Goal: Information Seeking & Learning: Learn about a topic

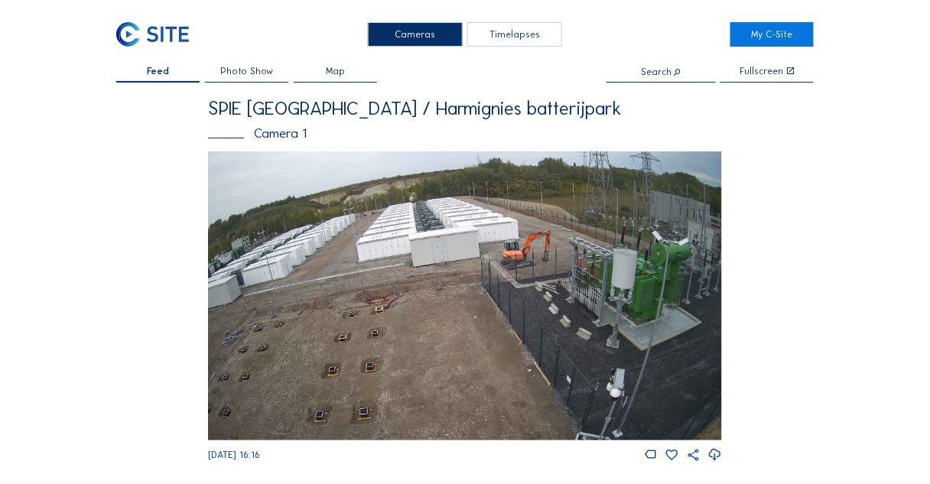
click at [498, 33] on div "Timelapses" at bounding box center [514, 34] width 95 height 24
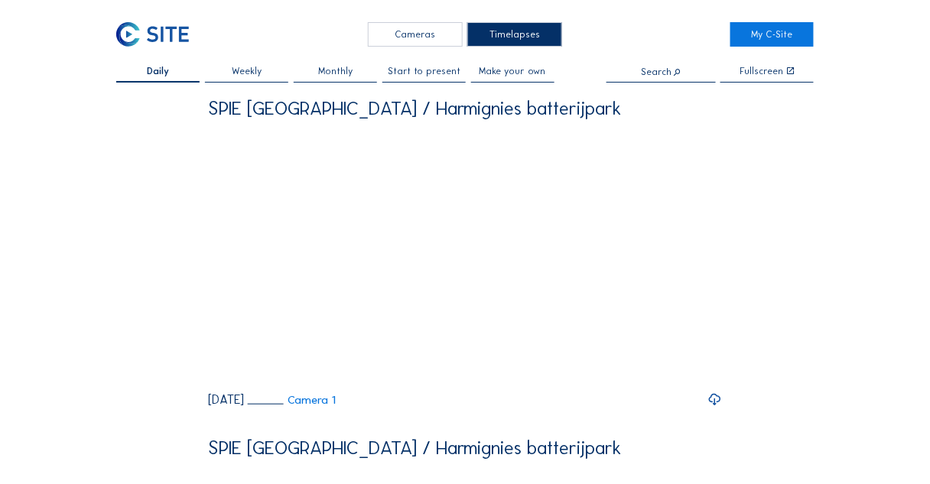
click at [403, 34] on div "Cameras" at bounding box center [415, 34] width 95 height 24
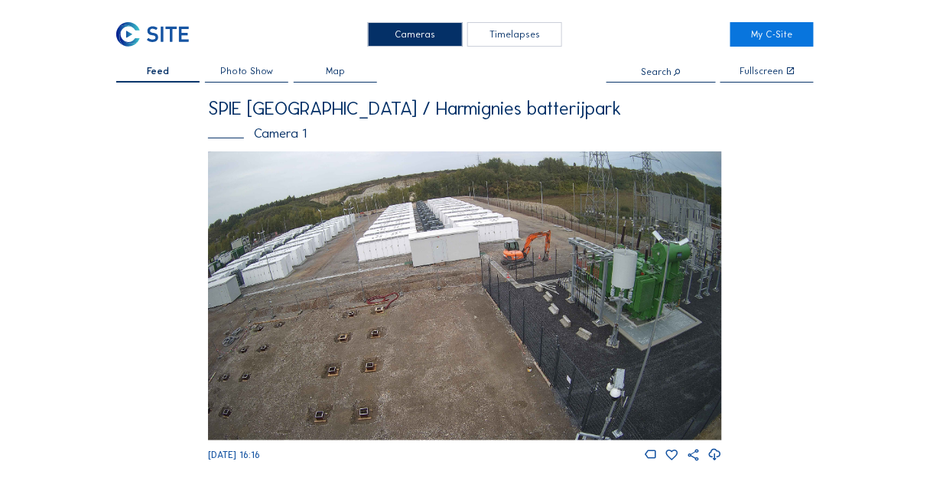
click at [654, 72] on input "text" at bounding box center [660, 72] width 109 height 11
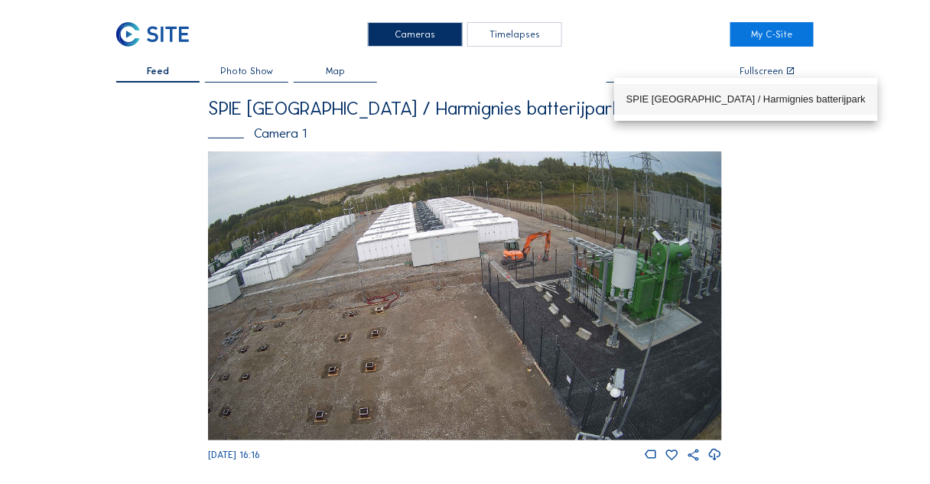
click at [661, 95] on div "SPIE [GEOGRAPHIC_DATA] / Harmignies batterijpark" at bounding box center [745, 99] width 239 height 12
type input "SPIE [GEOGRAPHIC_DATA] / Harmignies batterijpark"
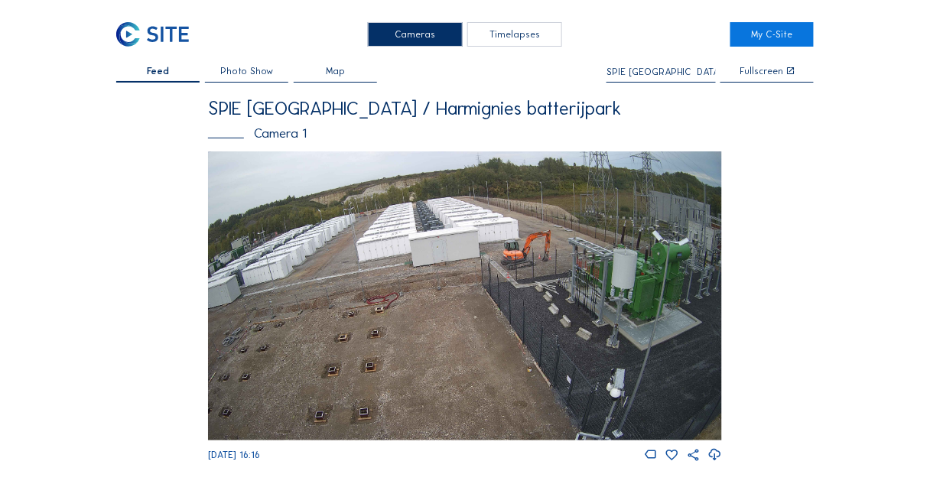
click at [307, 210] on img at bounding box center [465, 295] width 514 height 289
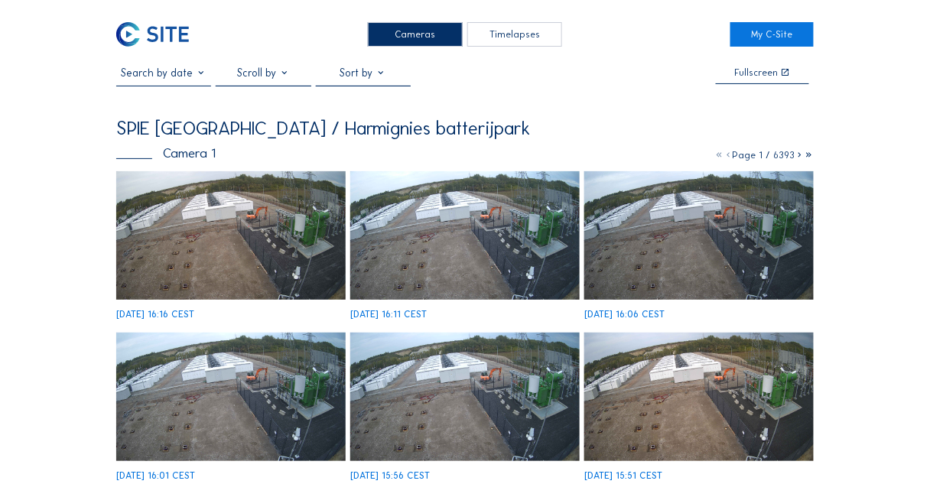
click at [807, 156] on icon at bounding box center [808, 154] width 9 height 11
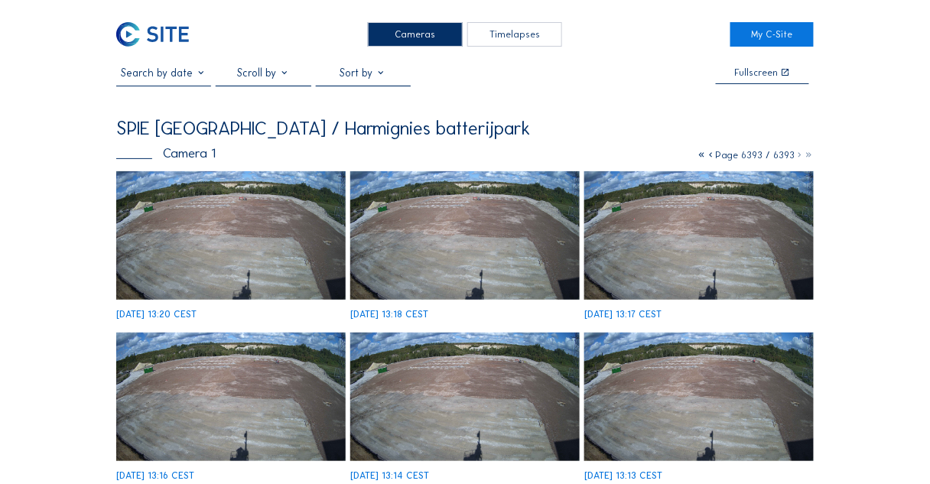
click at [703, 156] on icon at bounding box center [700, 154] width 9 height 11
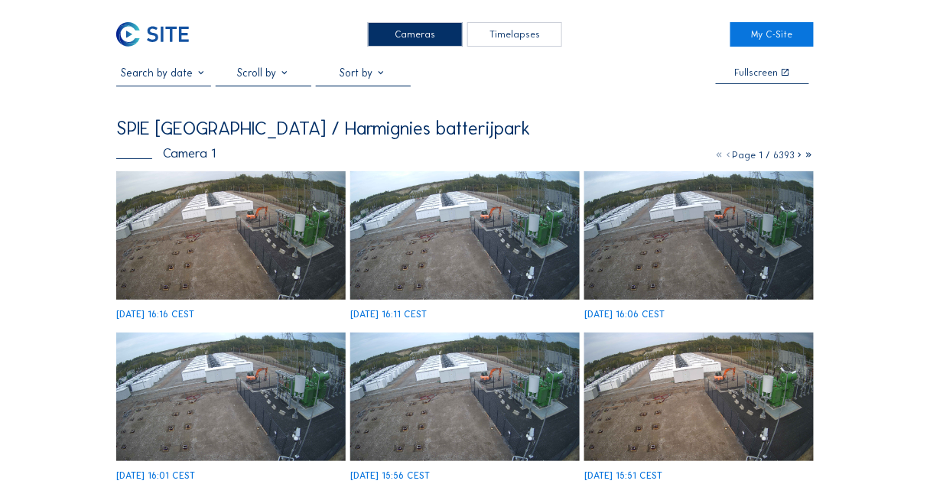
click at [761, 157] on span "Page 1 / 6393" at bounding box center [763, 154] width 63 height 11
click at [799, 157] on icon at bounding box center [799, 154] width 9 height 11
click at [798, 157] on icon at bounding box center [799, 154] width 9 height 11
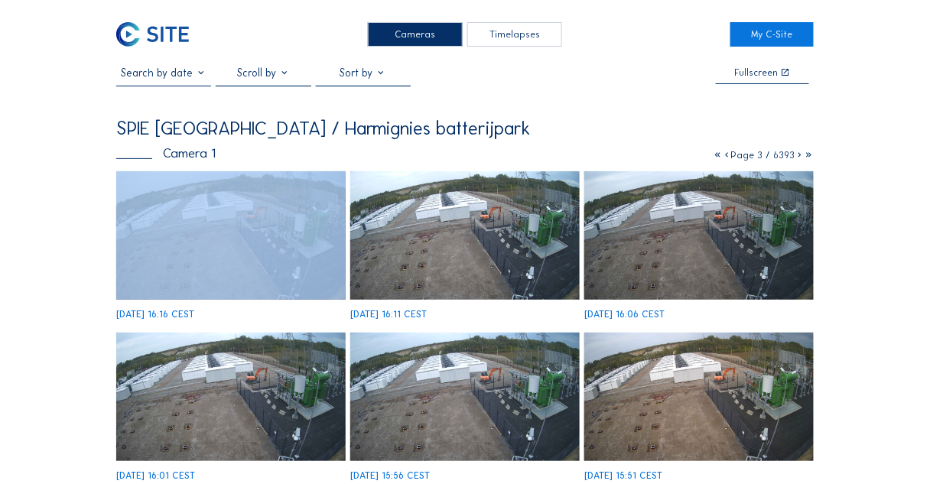
click at [798, 157] on icon at bounding box center [799, 154] width 9 height 11
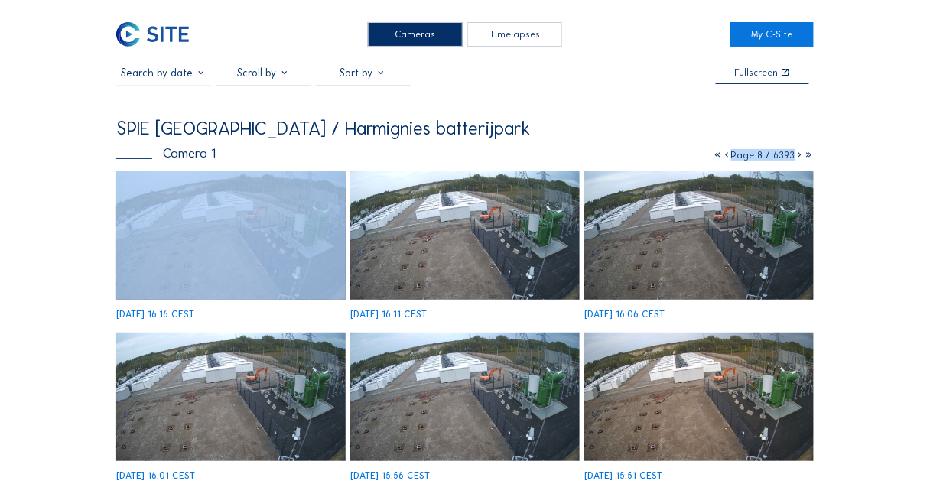
click at [798, 157] on icon at bounding box center [799, 154] width 9 height 11
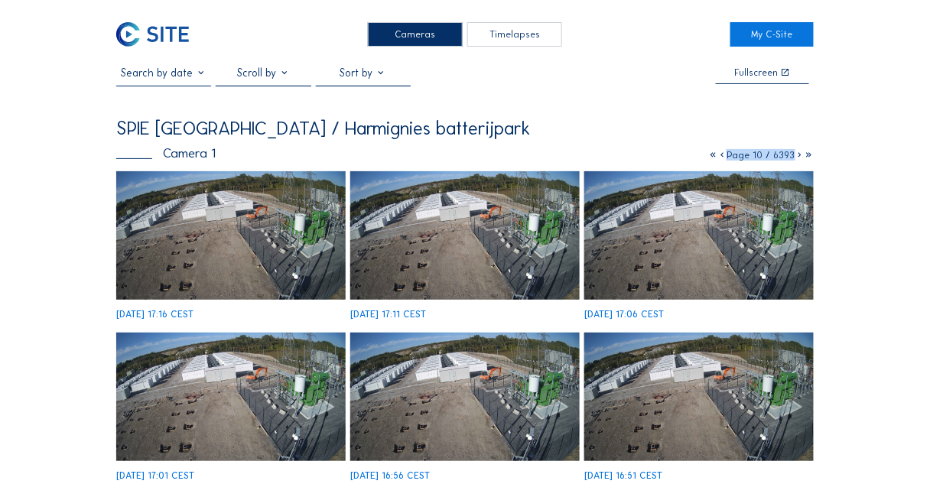
click at [722, 218] on img at bounding box center [698, 235] width 229 height 129
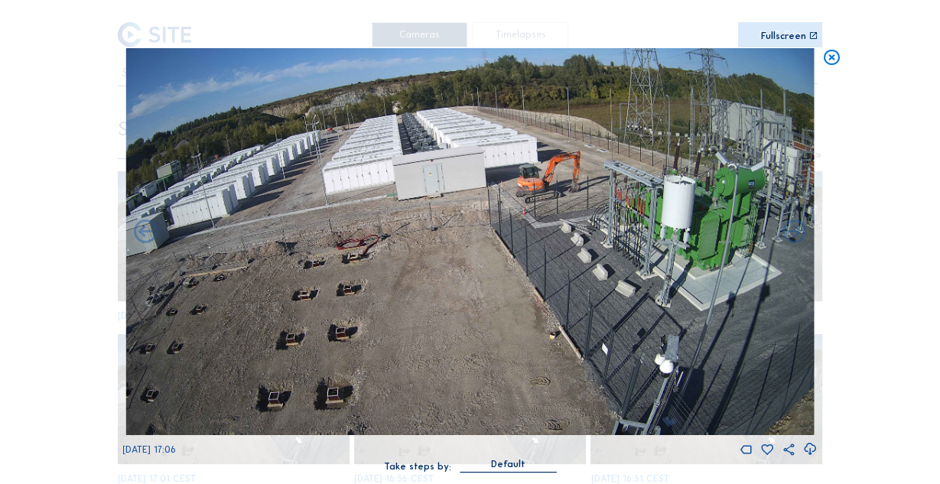
click at [833, 57] on icon at bounding box center [831, 58] width 19 height 20
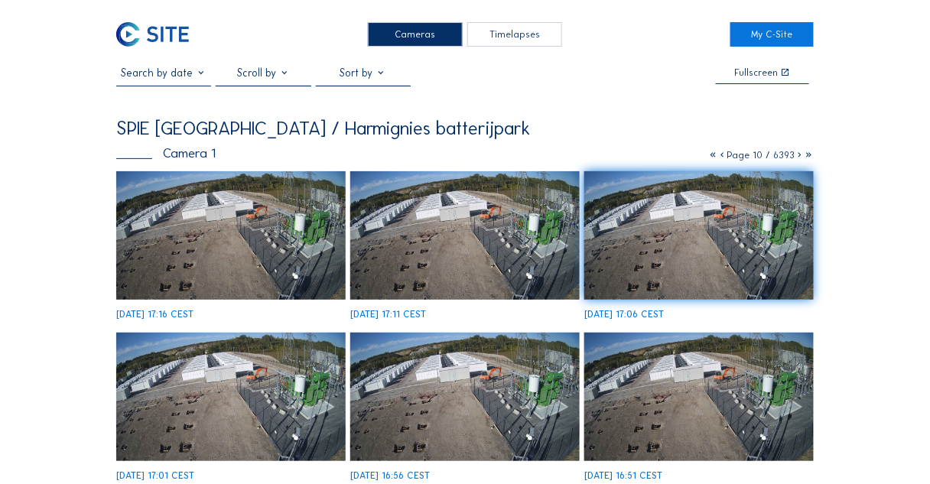
click at [799, 157] on icon at bounding box center [799, 154] width 9 height 11
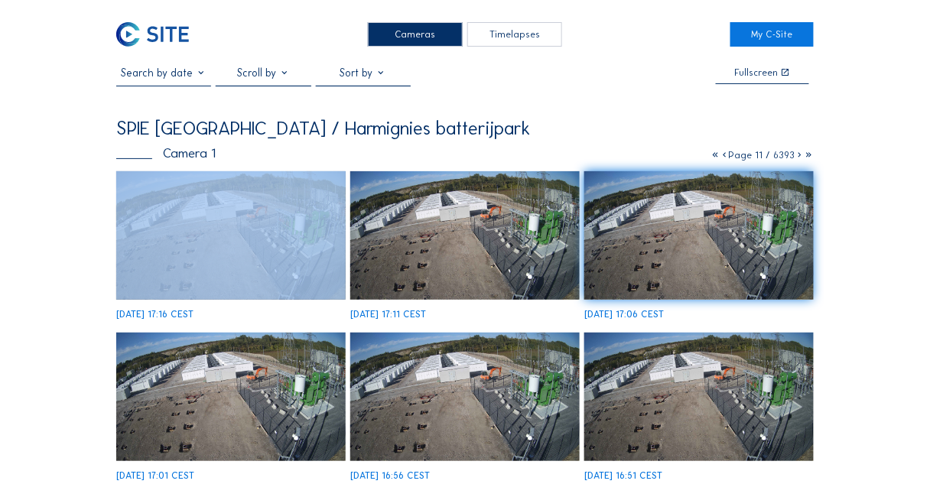
click at [799, 157] on icon at bounding box center [799, 154] width 9 height 11
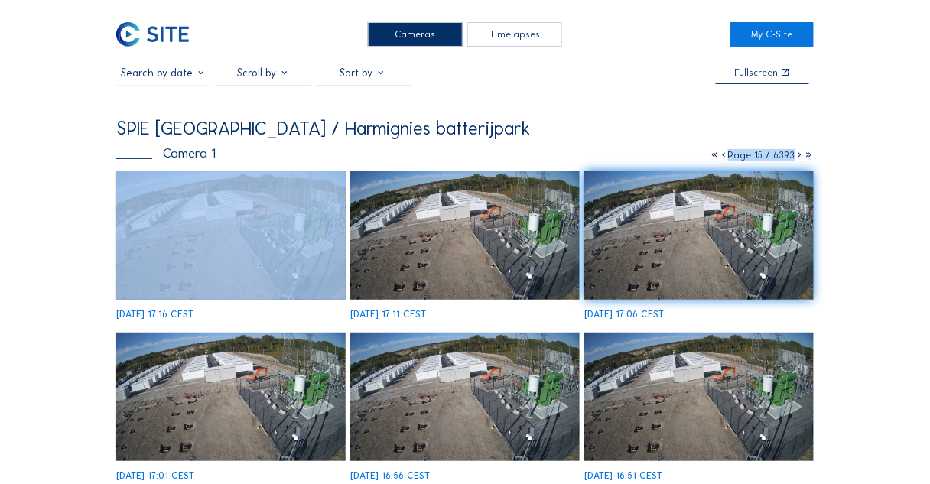
click at [799, 157] on icon at bounding box center [799, 154] width 9 height 11
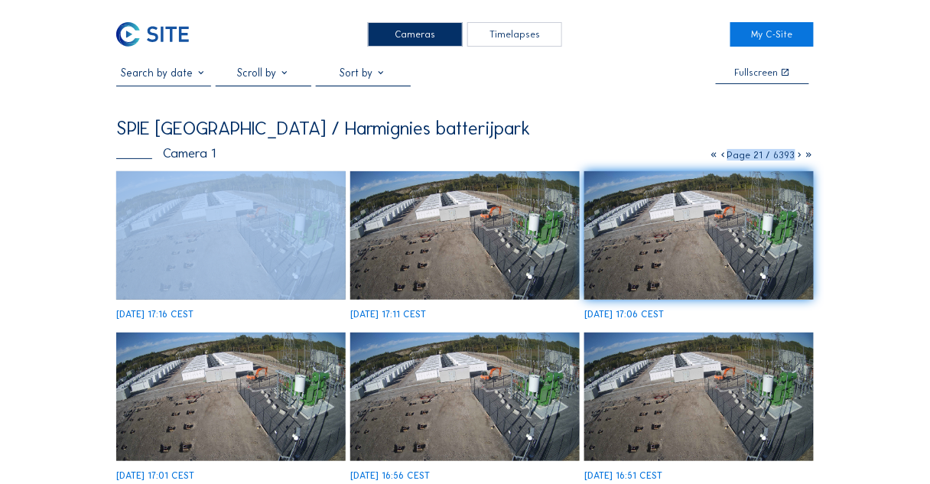
click at [799, 157] on icon at bounding box center [799, 154] width 9 height 11
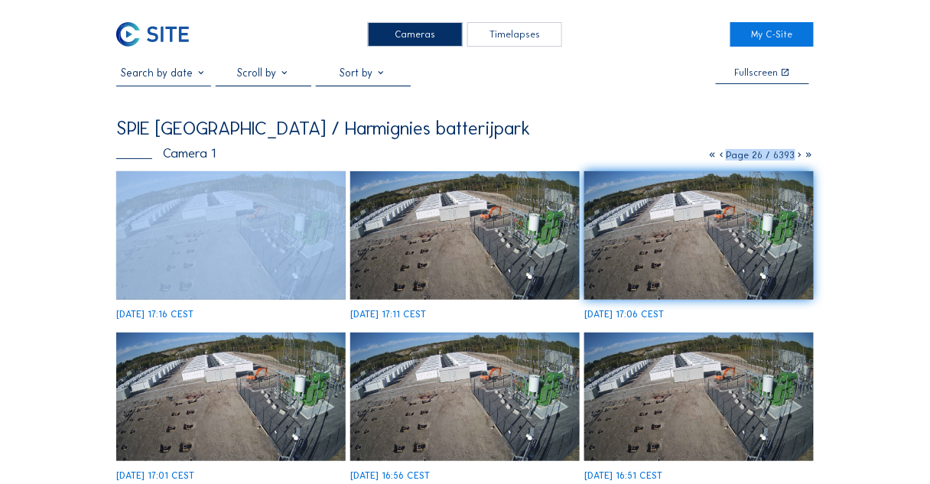
click at [799, 157] on icon at bounding box center [799, 154] width 9 height 11
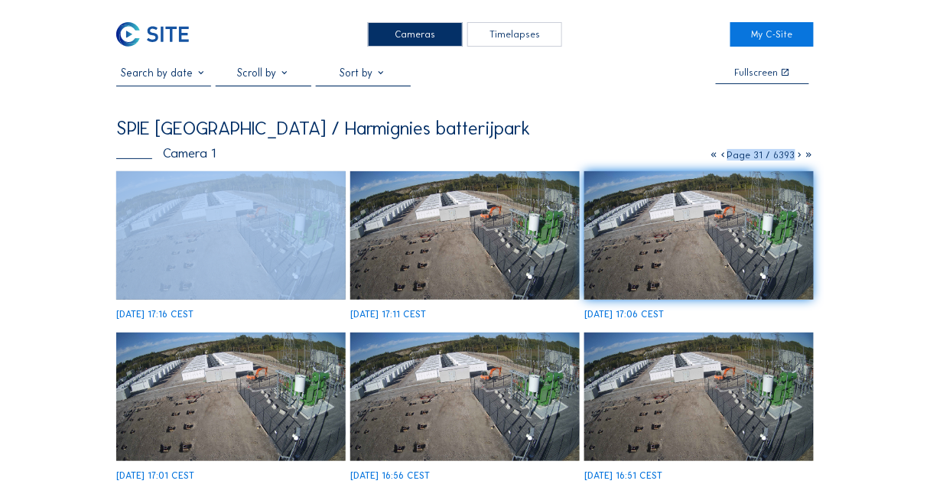
click at [799, 157] on icon at bounding box center [799, 154] width 9 height 11
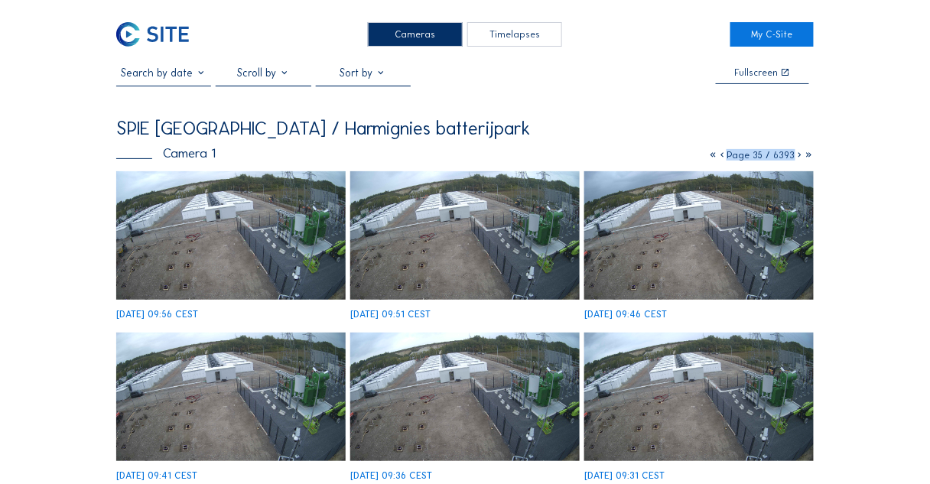
click at [253, 71] on div at bounding box center [263, 76] width 95 height 19
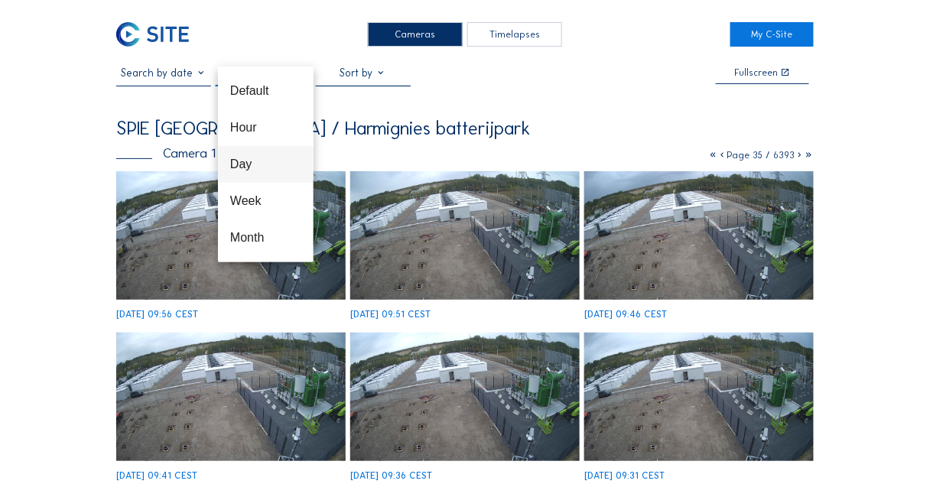
click at [245, 160] on div "Day" at bounding box center [265, 164] width 71 height 15
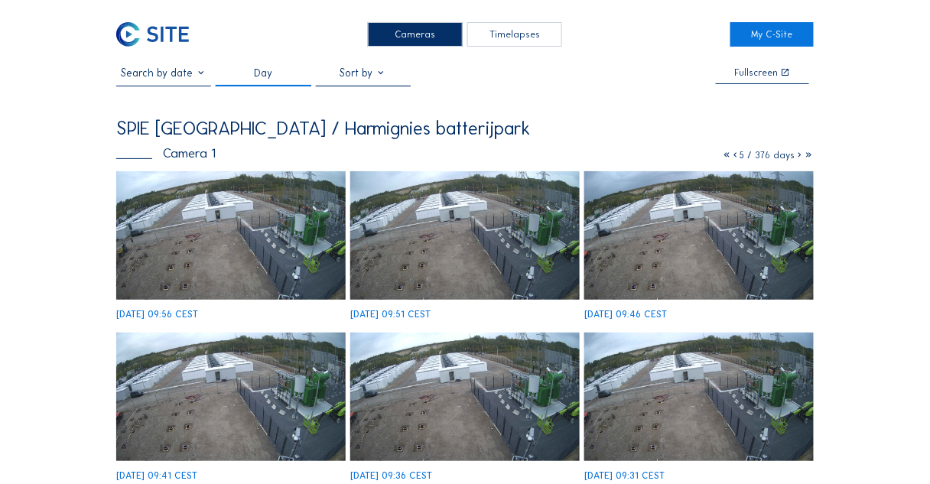
click at [796, 157] on icon at bounding box center [799, 154] width 9 height 11
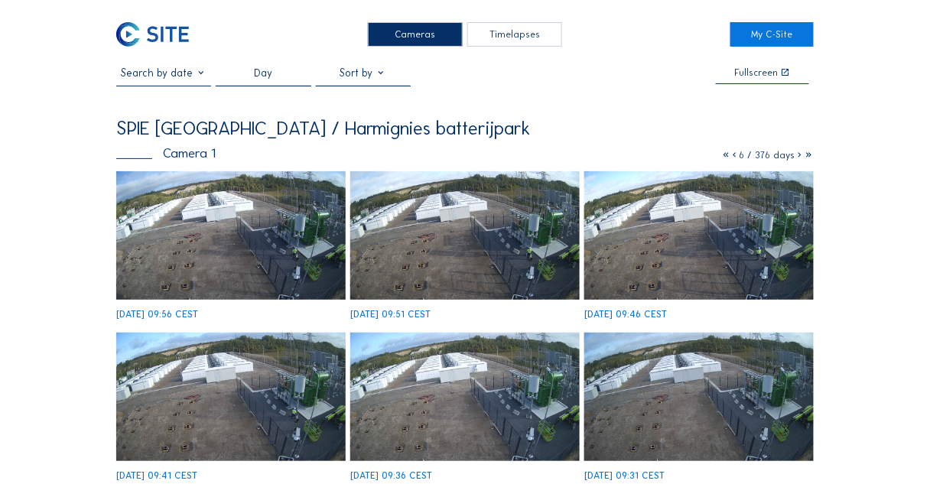
click at [260, 73] on div "Day" at bounding box center [263, 79] width 18 height 24
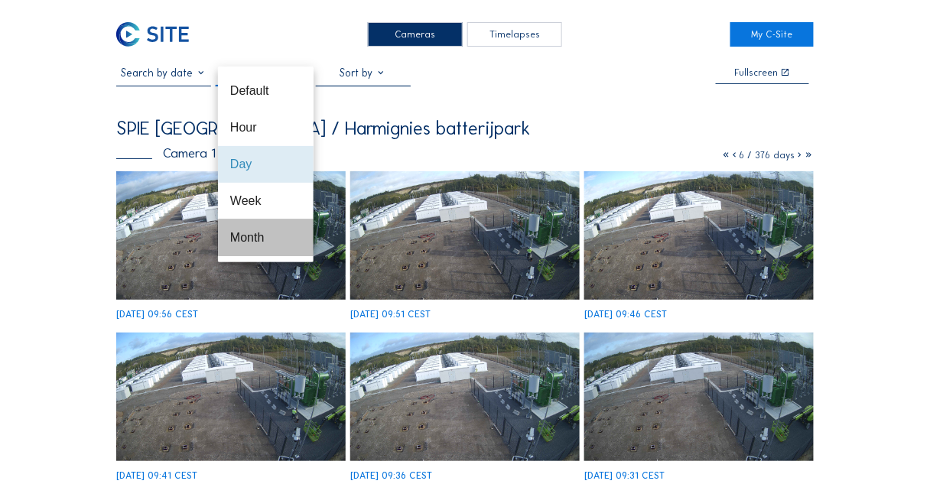
click at [242, 233] on div "Month" at bounding box center [265, 237] width 71 height 15
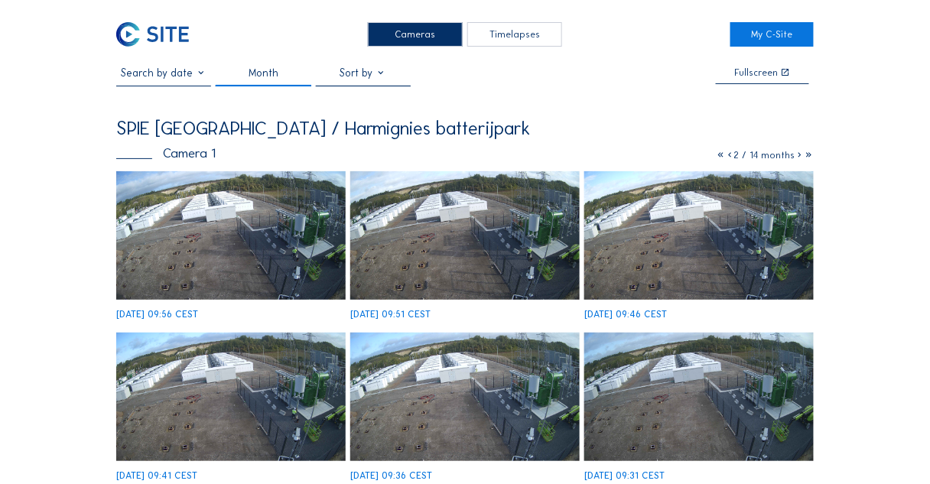
click at [796, 157] on icon at bounding box center [799, 154] width 9 height 11
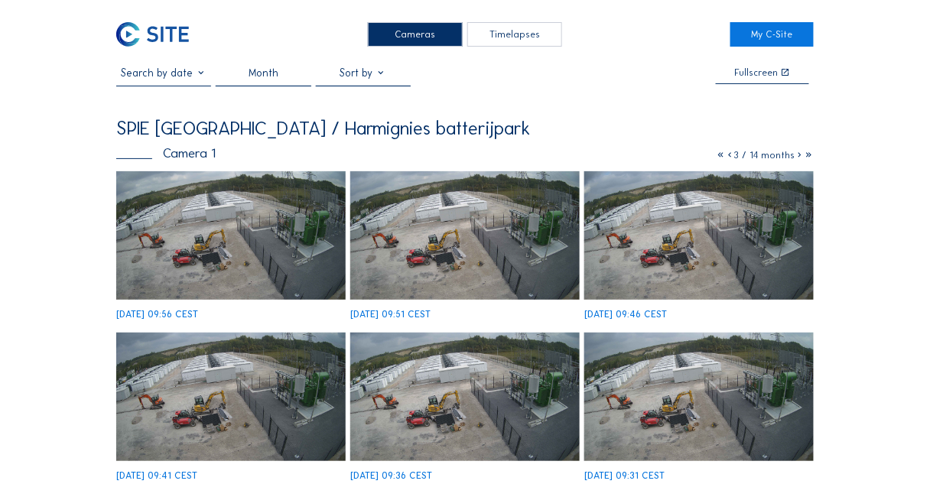
click at [796, 157] on icon at bounding box center [799, 154] width 9 height 11
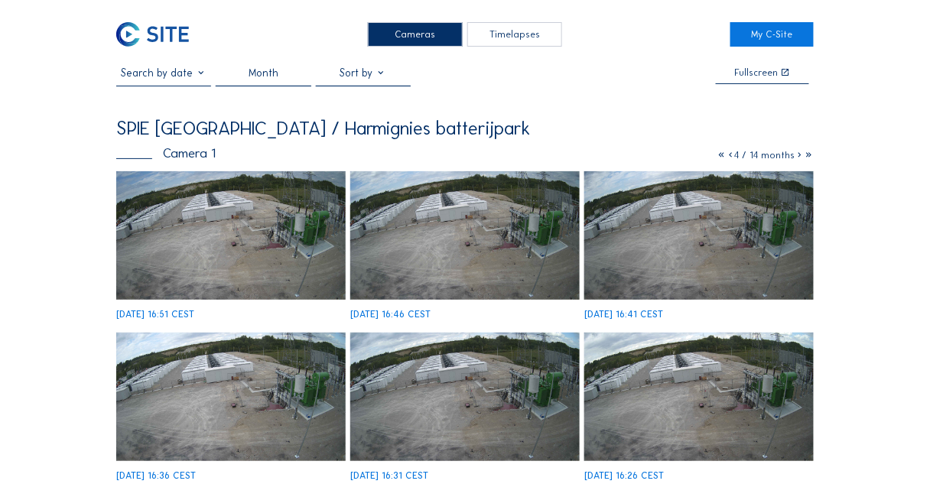
click at [796, 157] on icon at bounding box center [799, 154] width 9 height 11
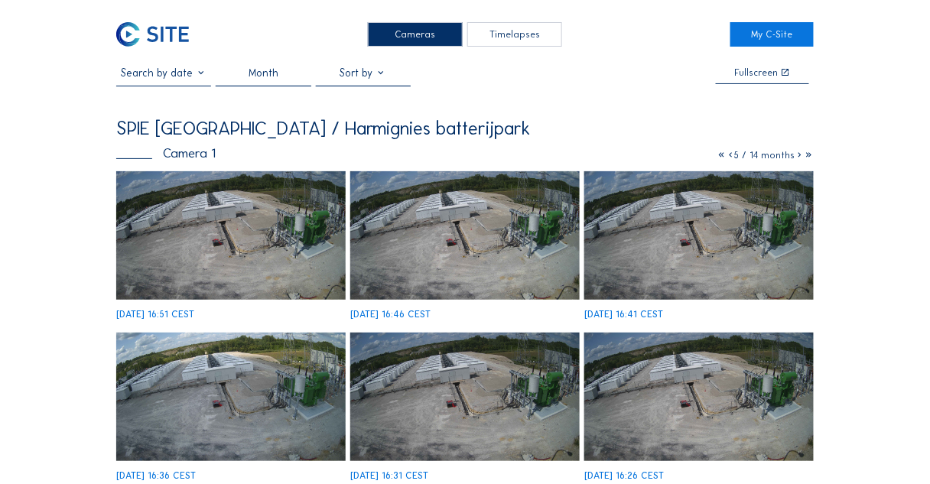
click at [261, 67] on div "Month" at bounding box center [263, 79] width 30 height 24
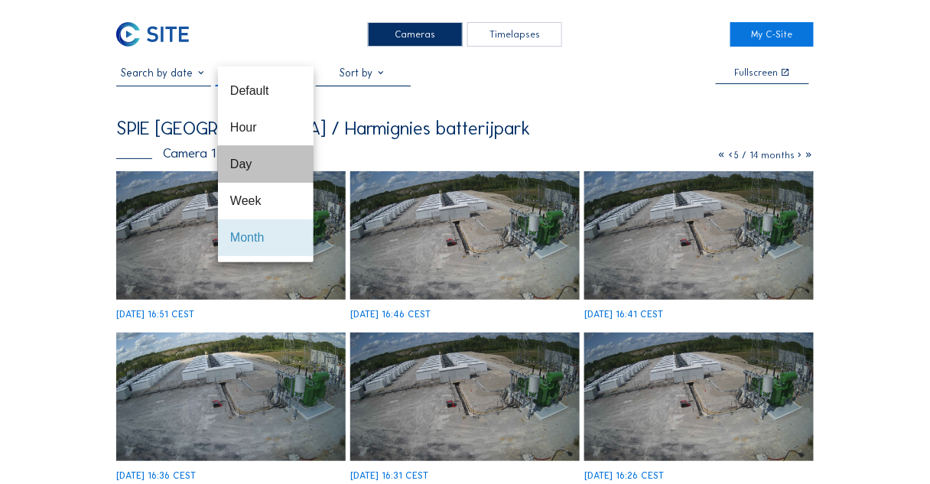
click at [261, 162] on div "Day" at bounding box center [265, 164] width 71 height 15
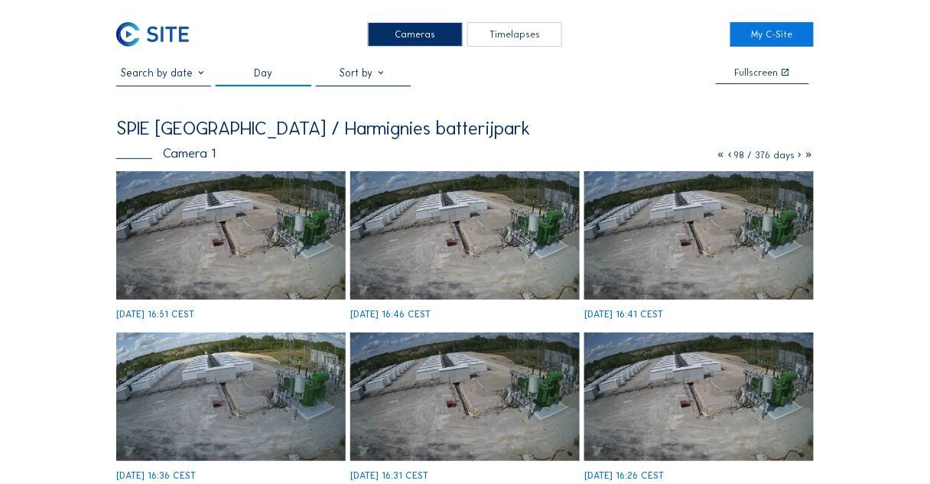
click at [729, 157] on icon at bounding box center [729, 154] width 9 height 11
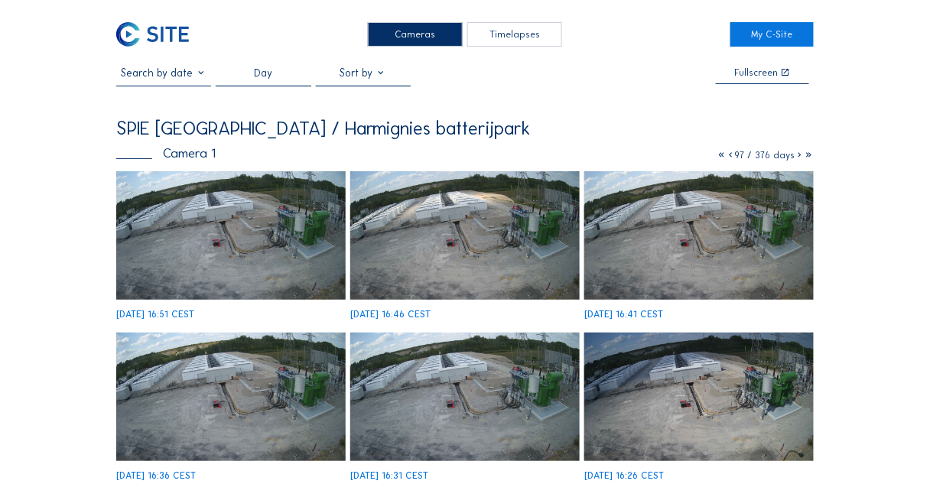
click at [729, 157] on icon at bounding box center [730, 154] width 9 height 11
click at [729, 157] on icon at bounding box center [729, 154] width 9 height 11
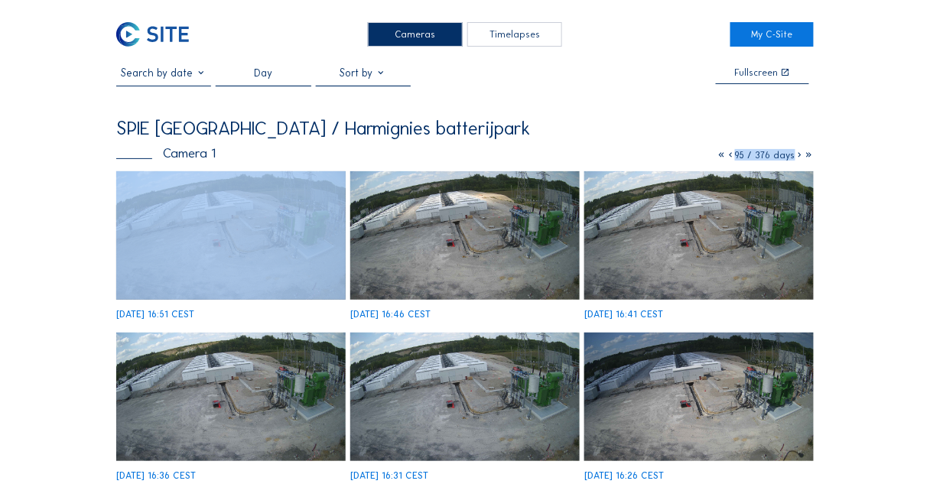
click at [729, 157] on icon at bounding box center [730, 154] width 9 height 11
click at [729, 157] on icon at bounding box center [729, 154] width 9 height 11
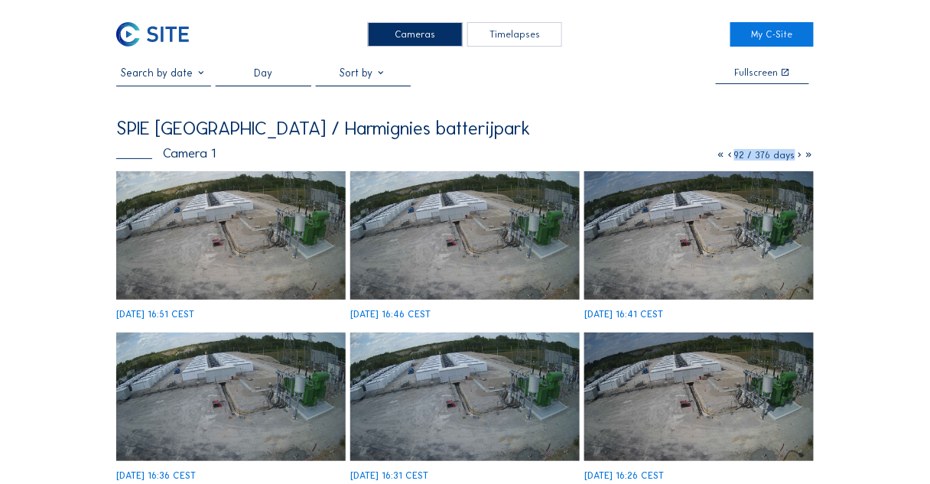
click at [728, 157] on icon at bounding box center [729, 154] width 9 height 11
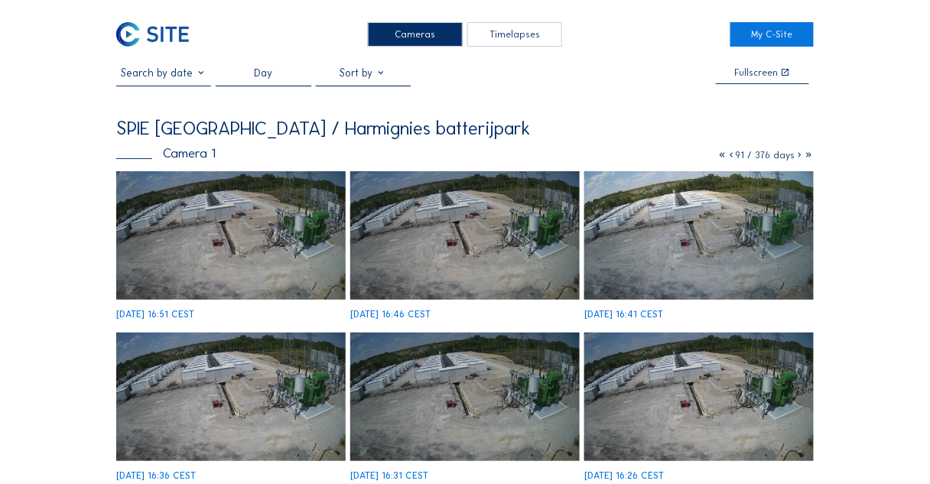
click at [728, 157] on icon at bounding box center [730, 154] width 9 height 11
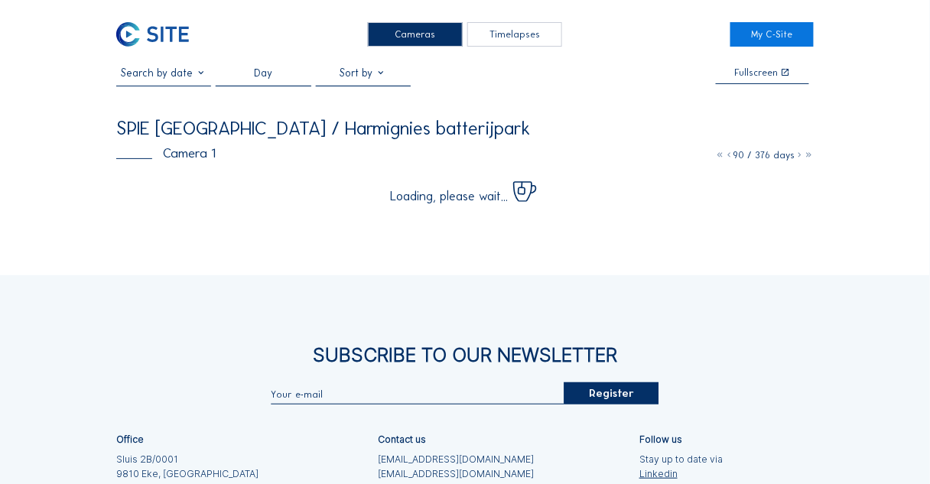
click at [728, 157] on icon at bounding box center [728, 154] width 9 height 11
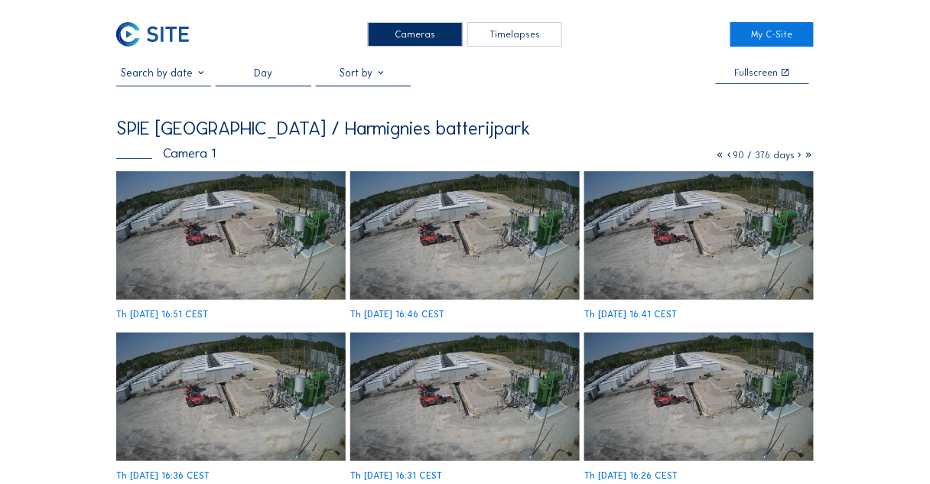
click at [728, 157] on icon at bounding box center [728, 154] width 9 height 11
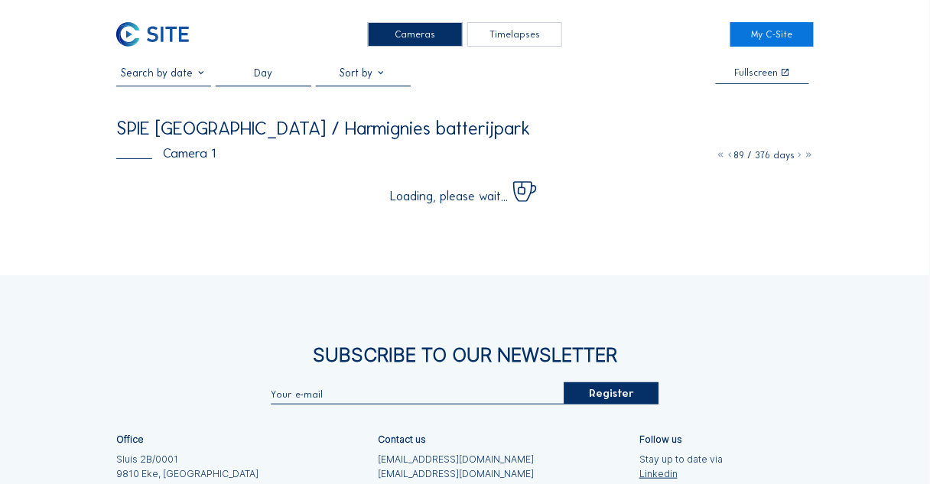
click at [728, 157] on icon at bounding box center [729, 154] width 9 height 11
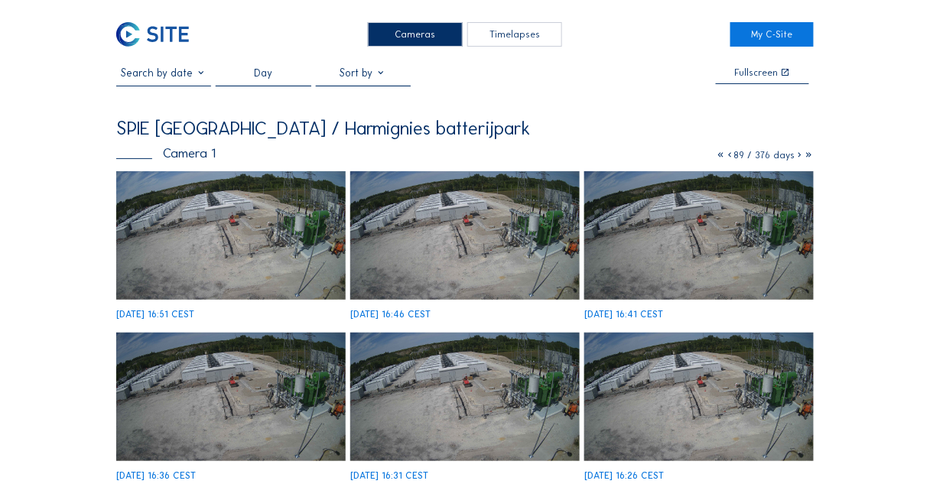
click at [728, 157] on icon at bounding box center [729, 154] width 9 height 11
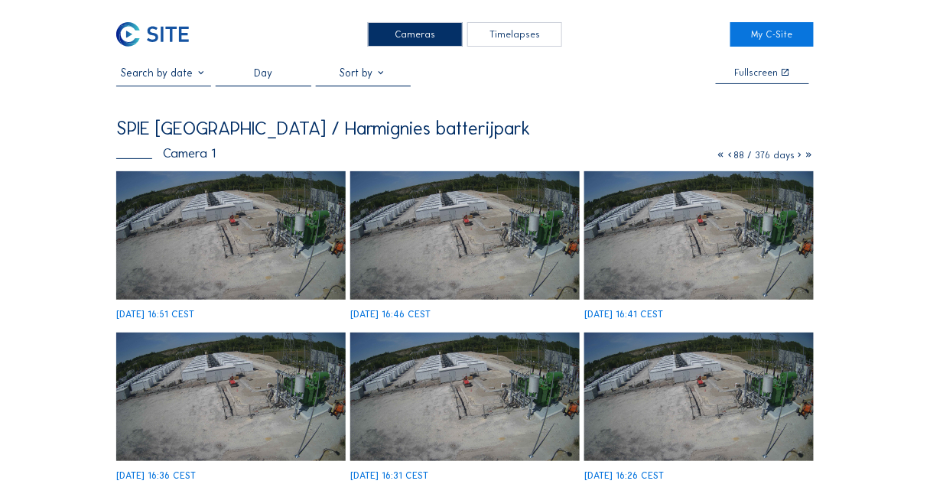
click at [728, 157] on icon at bounding box center [729, 154] width 9 height 11
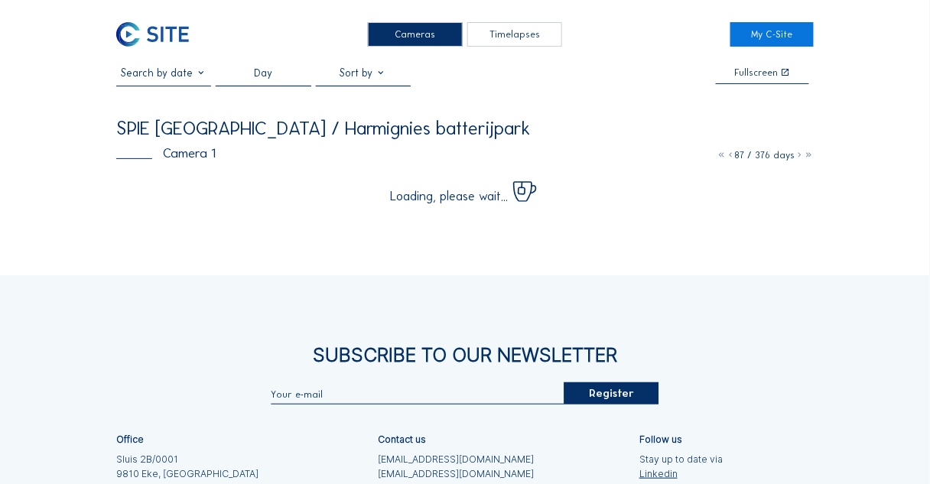
click at [728, 157] on icon at bounding box center [730, 154] width 9 height 11
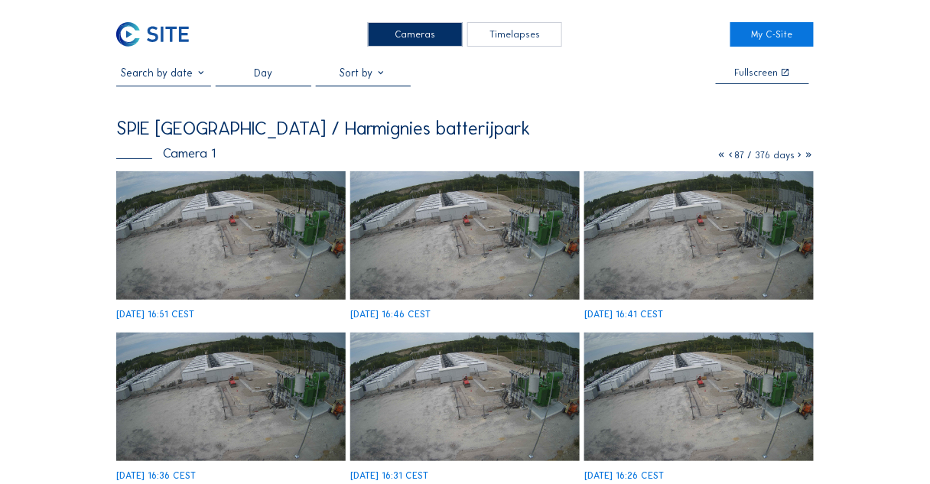
click at [728, 157] on icon at bounding box center [730, 154] width 9 height 11
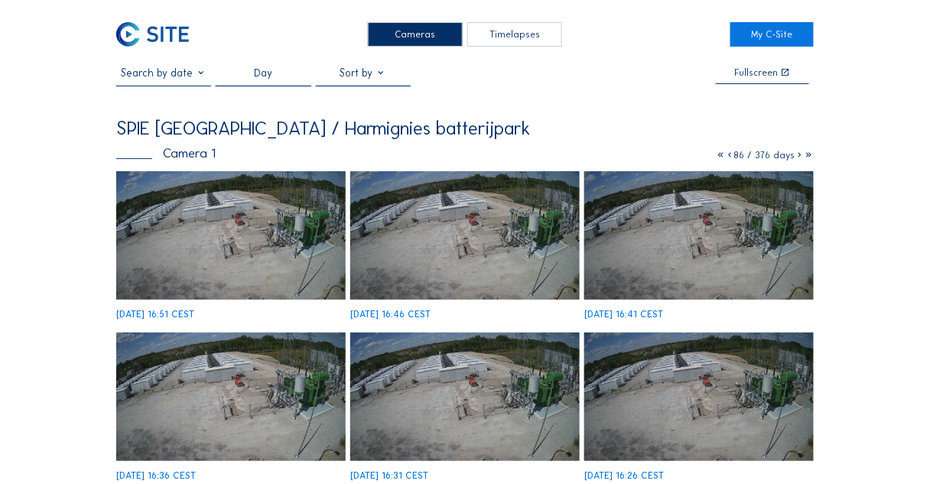
click at [728, 157] on icon at bounding box center [729, 154] width 9 height 11
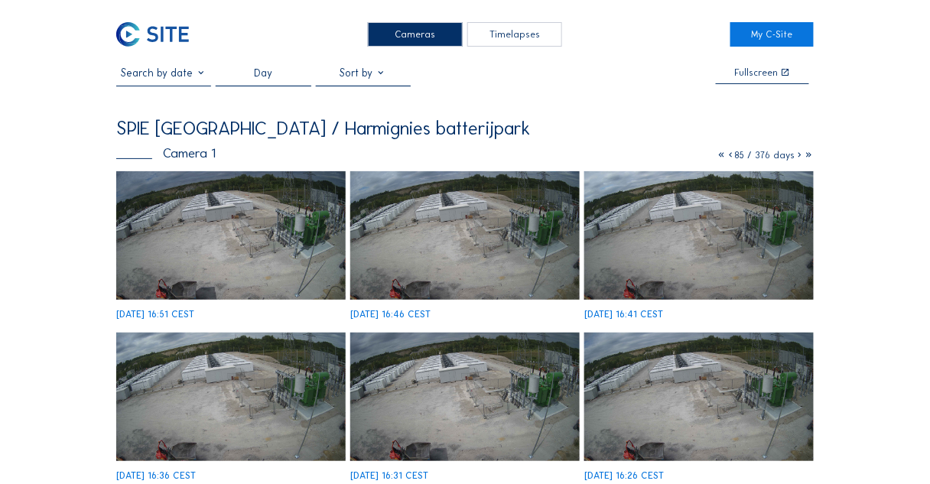
click at [262, 76] on div "Day" at bounding box center [263, 79] width 18 height 24
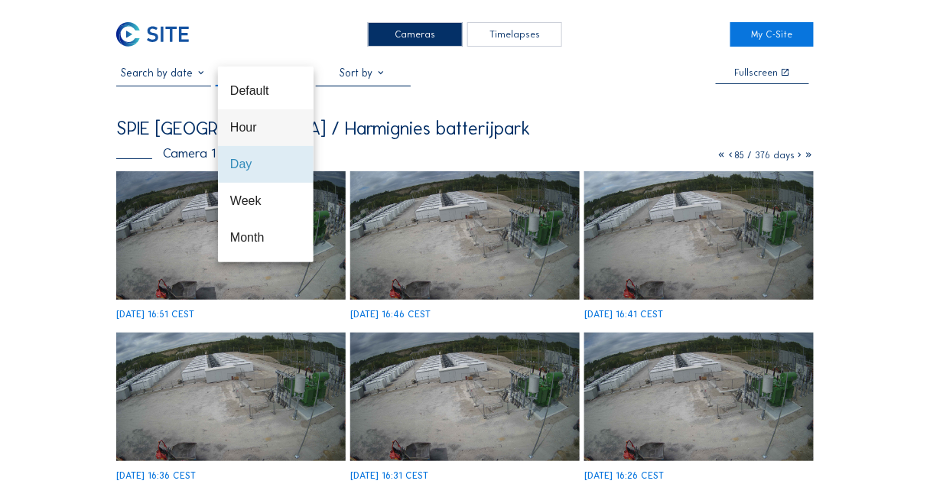
click at [252, 132] on div "Hour" at bounding box center [265, 127] width 71 height 15
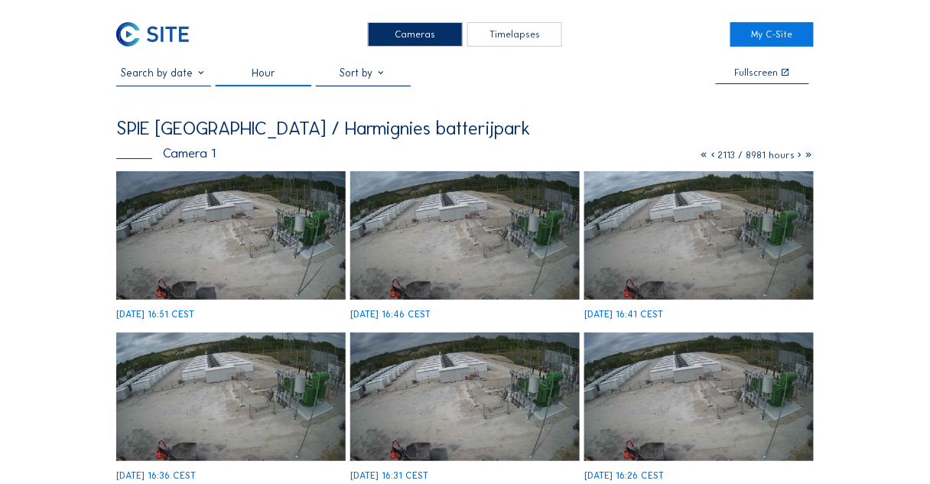
click at [797, 154] on icon at bounding box center [799, 154] width 9 height 11
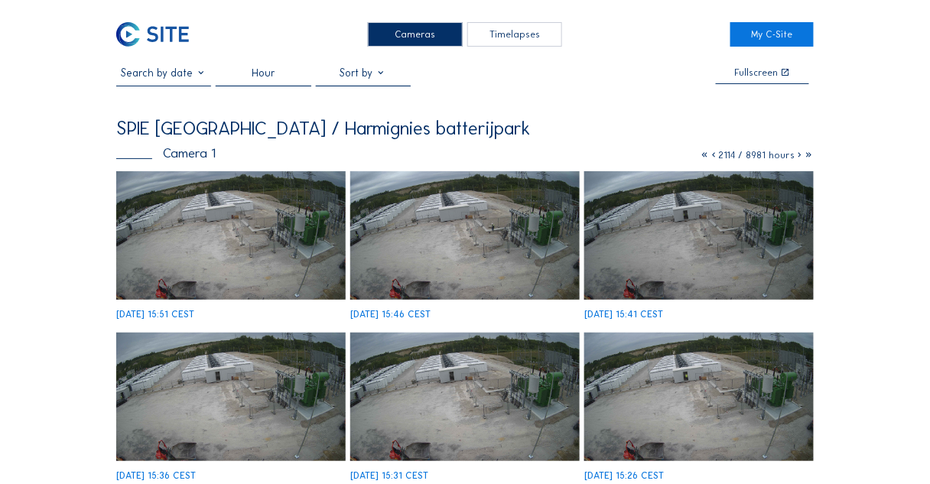
click at [797, 157] on icon at bounding box center [799, 154] width 9 height 11
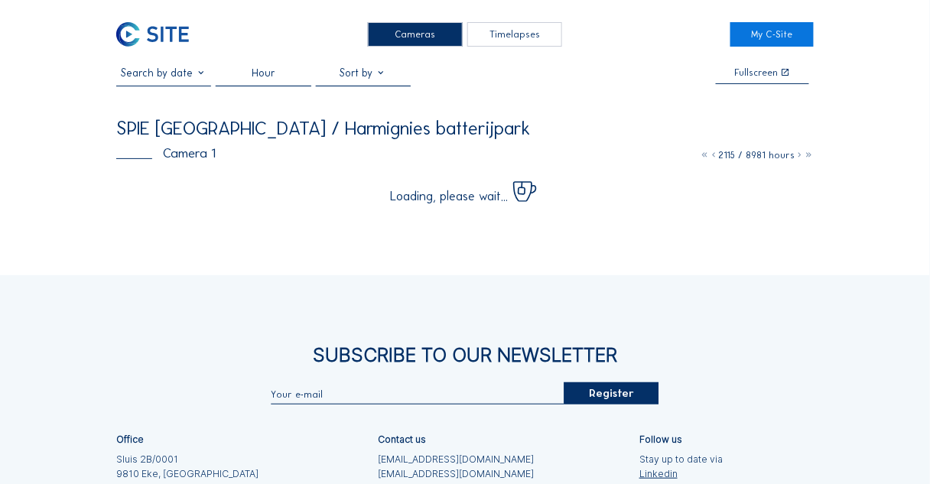
click at [797, 157] on icon at bounding box center [799, 154] width 9 height 11
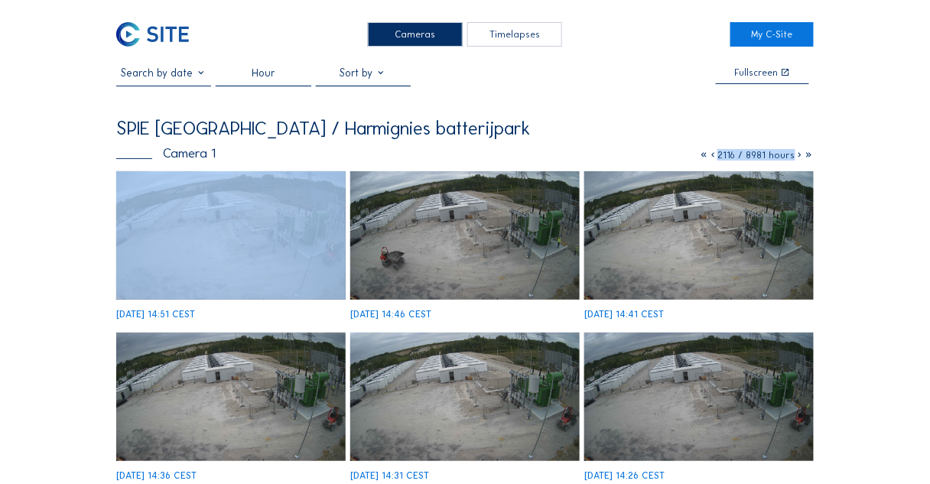
click at [797, 157] on icon at bounding box center [799, 154] width 9 height 11
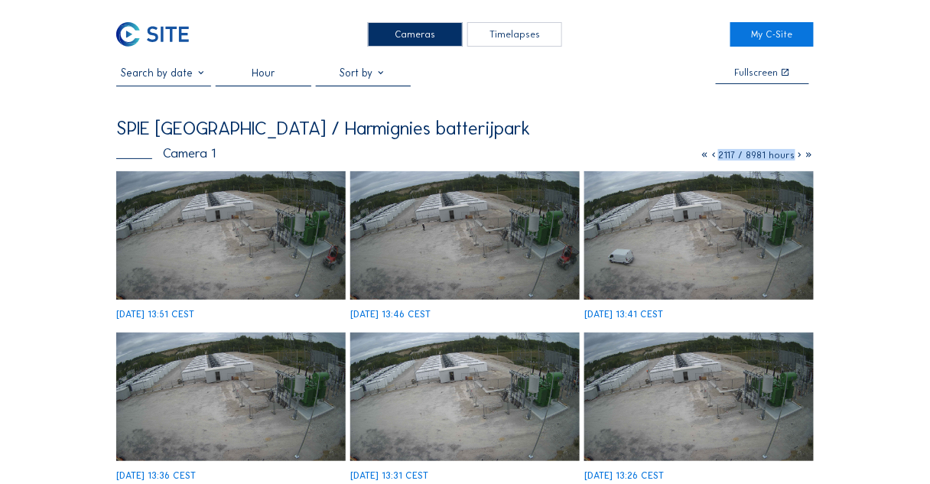
click at [797, 157] on icon at bounding box center [799, 154] width 9 height 11
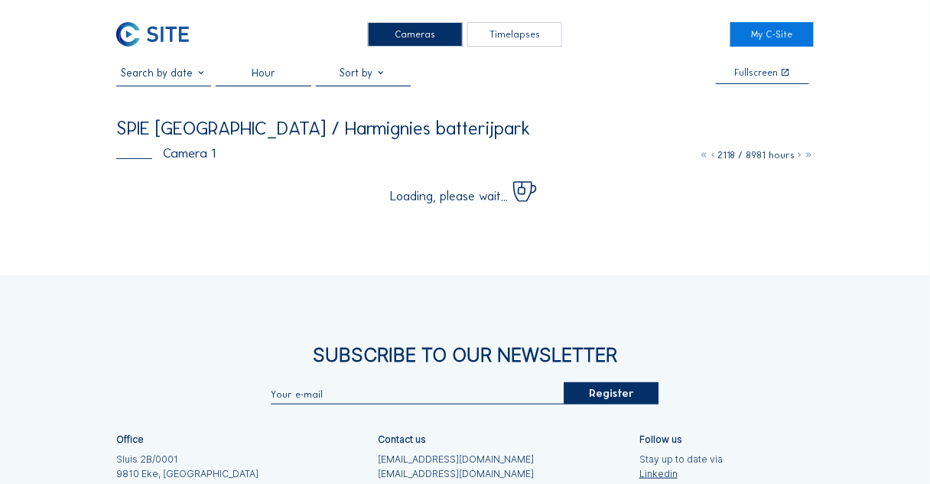
click at [797, 157] on icon at bounding box center [799, 154] width 9 height 11
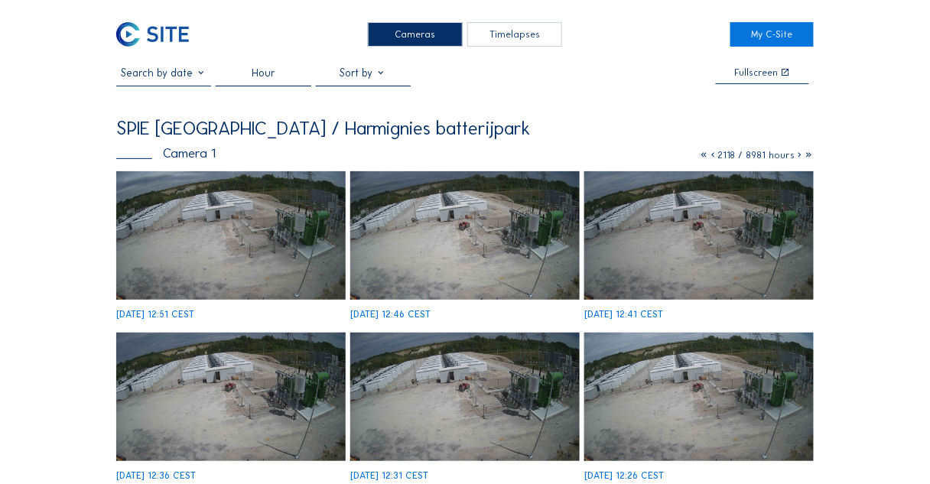
click at [797, 156] on icon at bounding box center [799, 154] width 9 height 11
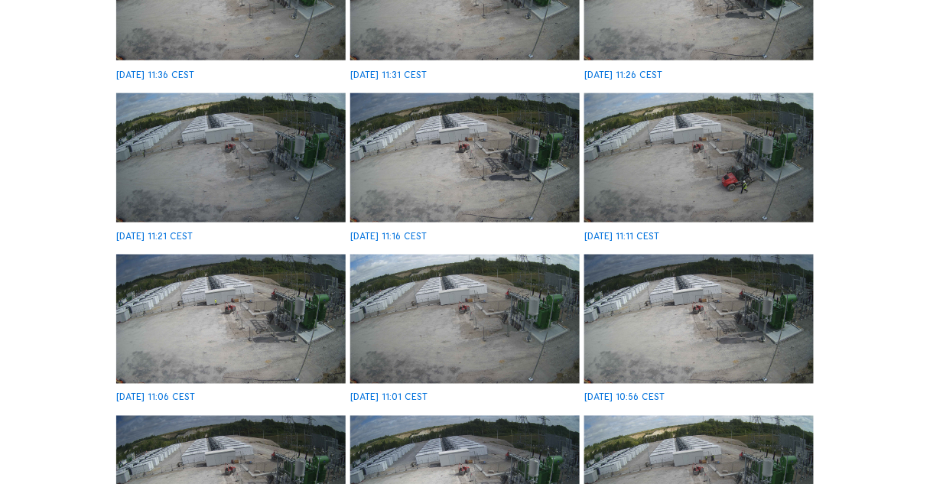
scroll to position [364, 0]
